Goal: Navigation & Orientation: Find specific page/section

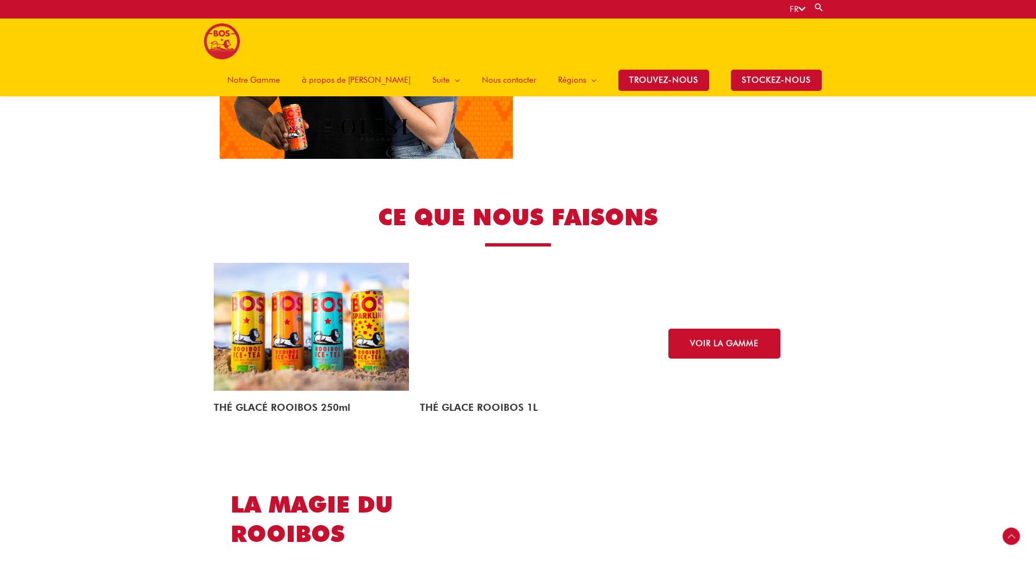
scroll to position [1464, 0]
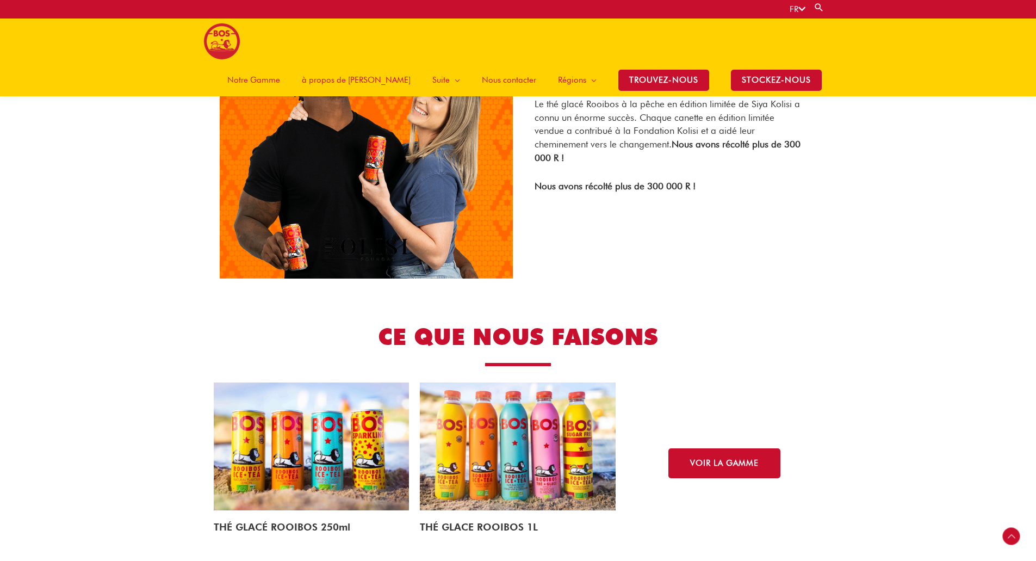
click at [280, 64] on span "Notre Gamme" at bounding box center [253, 80] width 53 height 33
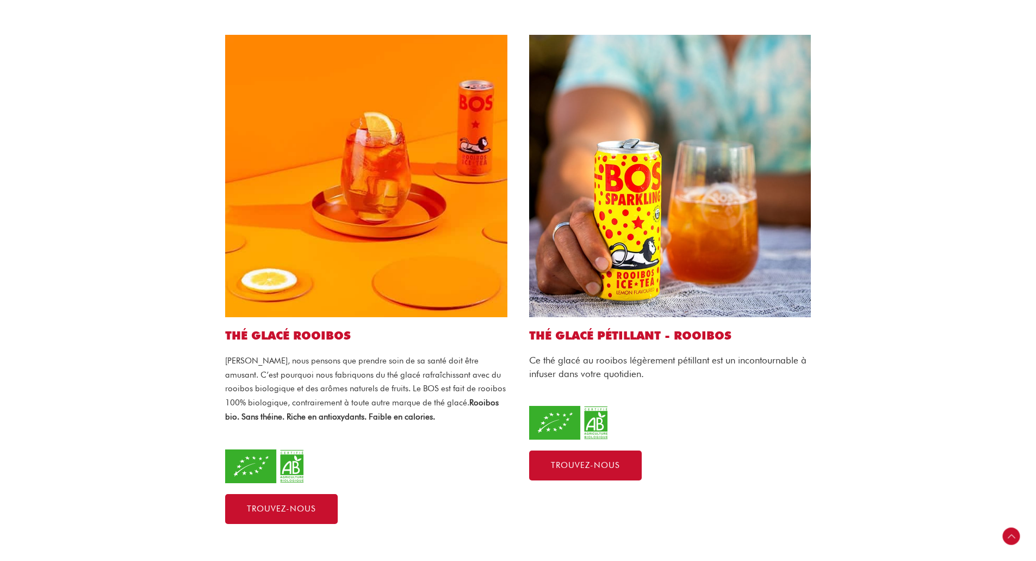
scroll to position [435, 0]
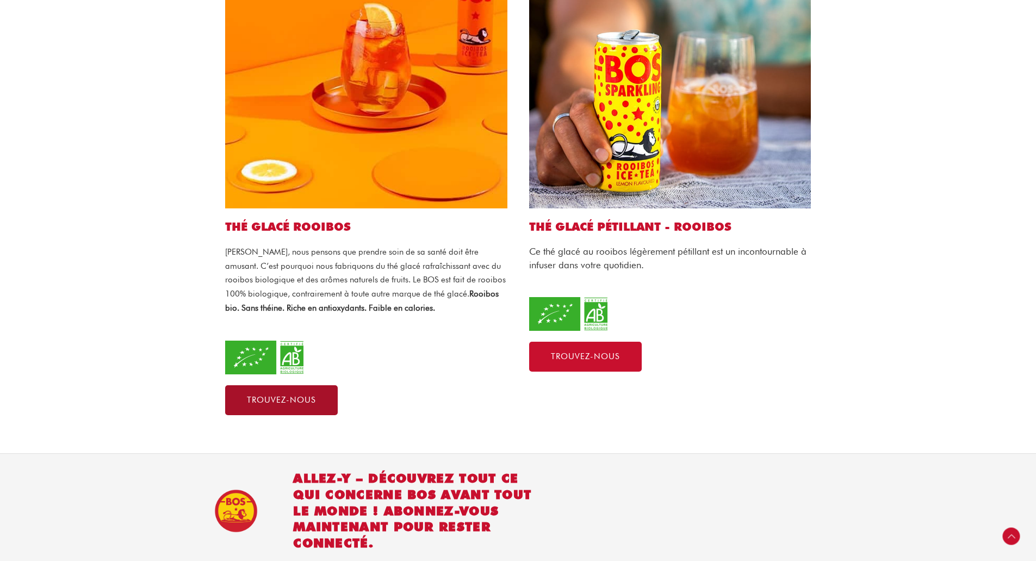
click at [268, 385] on link "Trouvez-nous" at bounding box center [281, 400] width 113 height 30
click at [562, 339] on div "THÉ GLACÉ PÉTILLANT - ROOIBOS Ce thé glacé au rooibos légèrement pétillant est …" at bounding box center [670, 170] width 304 height 511
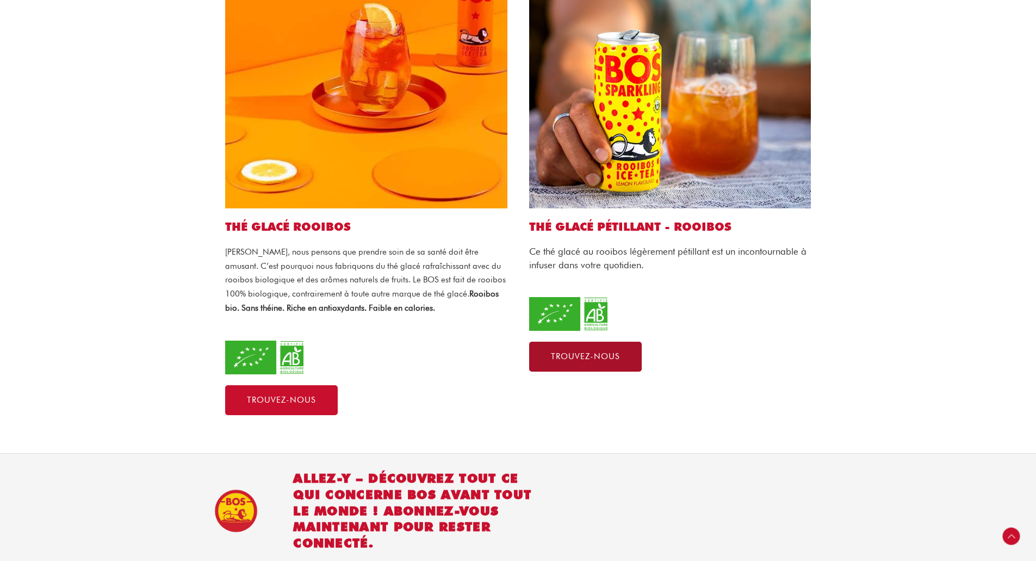
click at [566, 353] on span "Trouvez-nous" at bounding box center [585, 357] width 69 height 8
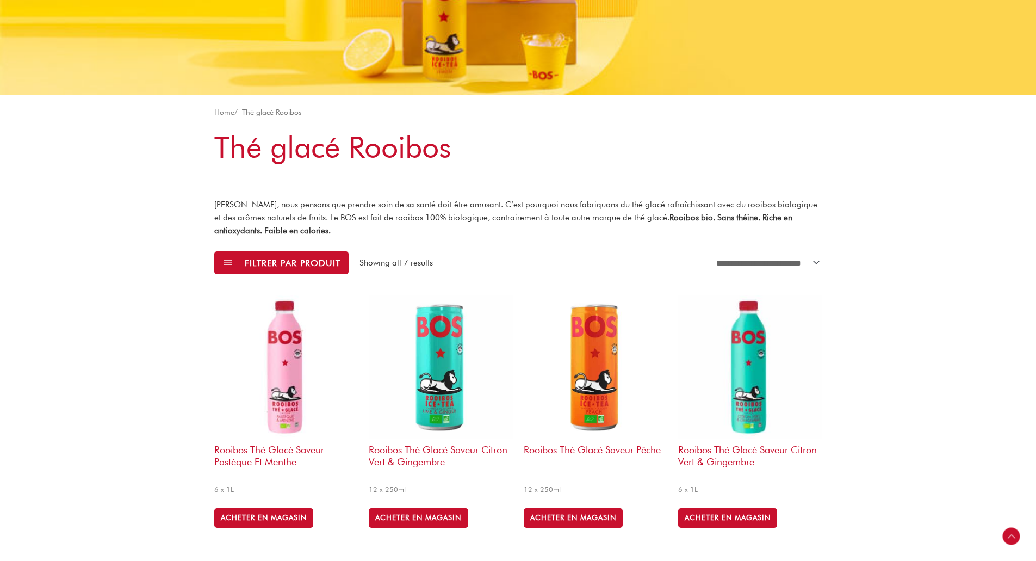
scroll to position [163, 0]
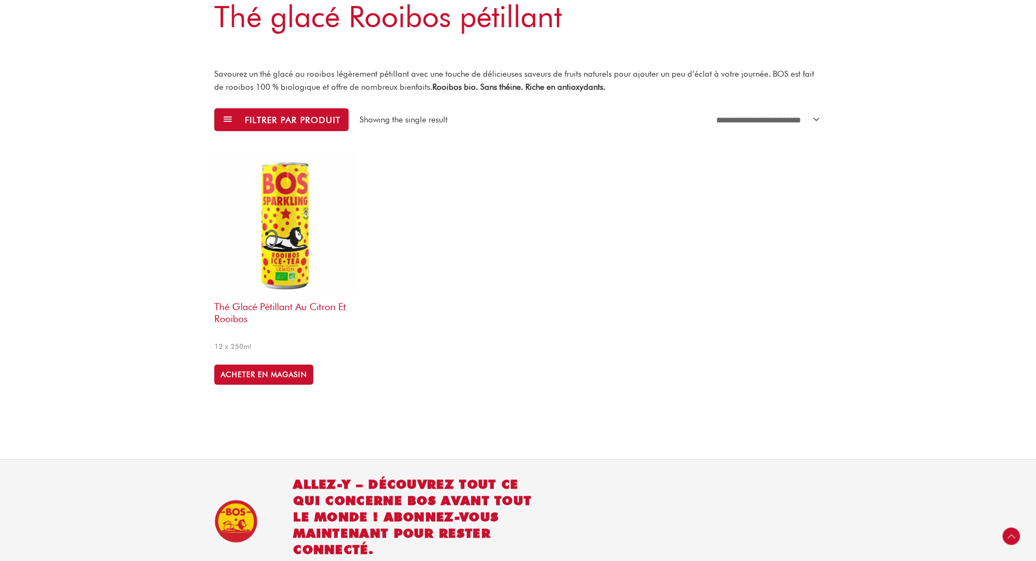
scroll to position [359, 0]
